Goal: Task Accomplishment & Management: Complete application form

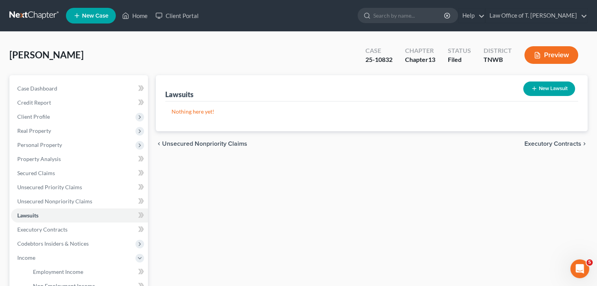
click at [105, 16] on span "New Case" at bounding box center [95, 16] width 26 height 6
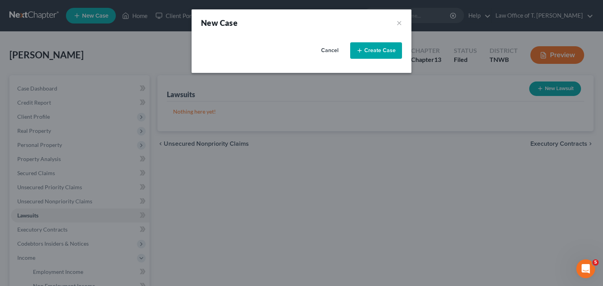
select select "76"
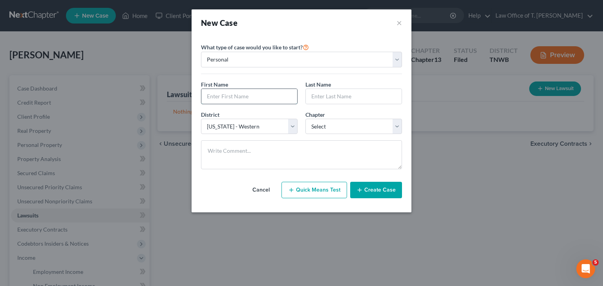
click at [254, 96] on input "text" at bounding box center [249, 96] width 96 height 15
type input "Dahanna"
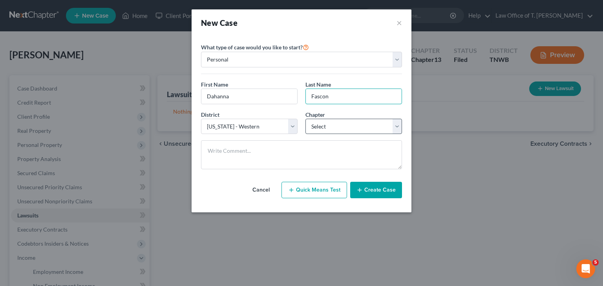
type input "Fascon"
click at [376, 128] on select "Select 7 11 12 13" at bounding box center [353, 127] width 97 height 16
select select "0"
click at [305, 119] on select "Select 7 11 12 13" at bounding box center [353, 127] width 97 height 16
click at [380, 192] on button "Create Case" at bounding box center [376, 190] width 52 height 16
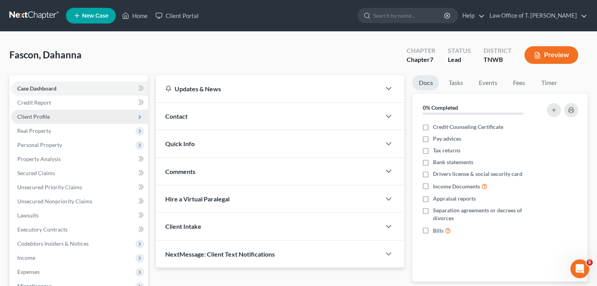
click at [54, 118] on span "Client Profile" at bounding box center [79, 117] width 137 height 14
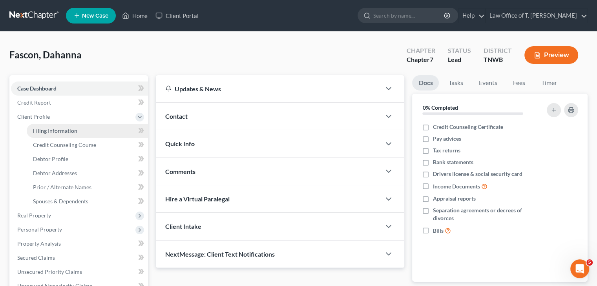
click at [71, 133] on span "Filing Information" at bounding box center [55, 131] width 44 height 7
select select "1"
select select "0"
select select "76"
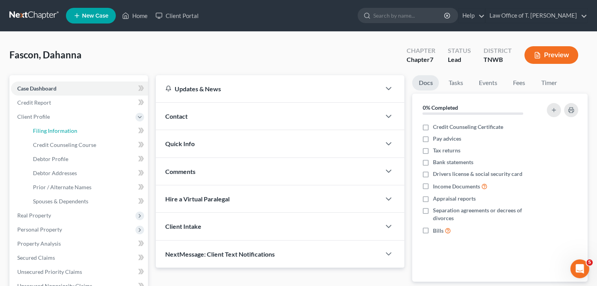
select select "44"
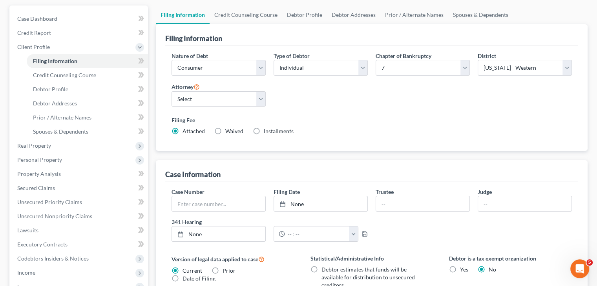
scroll to position [78, 0]
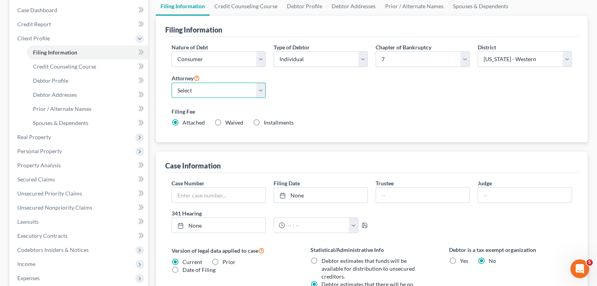
click at [259, 95] on select "Select [PERSON_NAME] - TNWB [PERSON_NAME] - TNMB" at bounding box center [218, 91] width 94 height 16
select select "1"
click at [171, 83] on select "Select [PERSON_NAME] - TNWB [PERSON_NAME] - TNMB" at bounding box center [218, 91] width 94 height 16
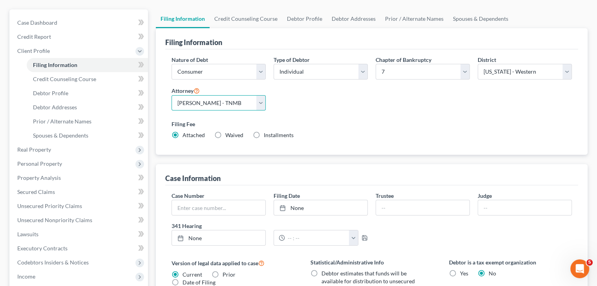
scroll to position [0, 0]
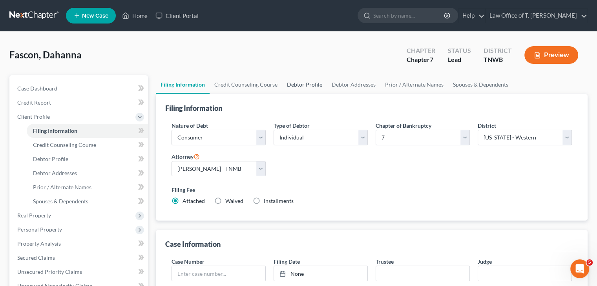
click at [295, 84] on link "Debtor Profile" at bounding box center [304, 84] width 45 height 19
select select "0"
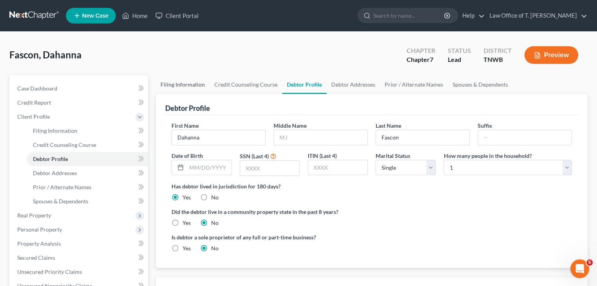
click at [188, 85] on link "Filing Information" at bounding box center [183, 84] width 54 height 19
select select "1"
select select "0"
select select "76"
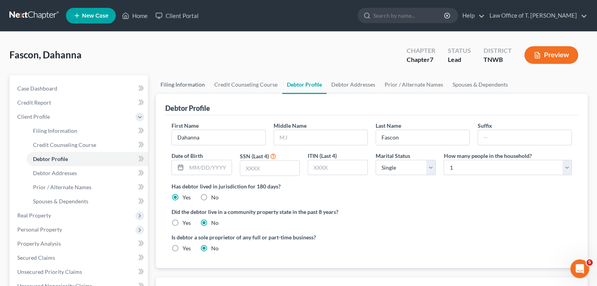
select select "1"
select select "44"
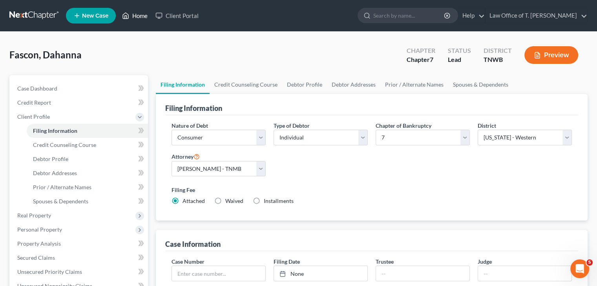
click at [137, 15] on link "Home" at bounding box center [134, 16] width 33 height 14
